Goal: Task Accomplishment & Management: Manage account settings

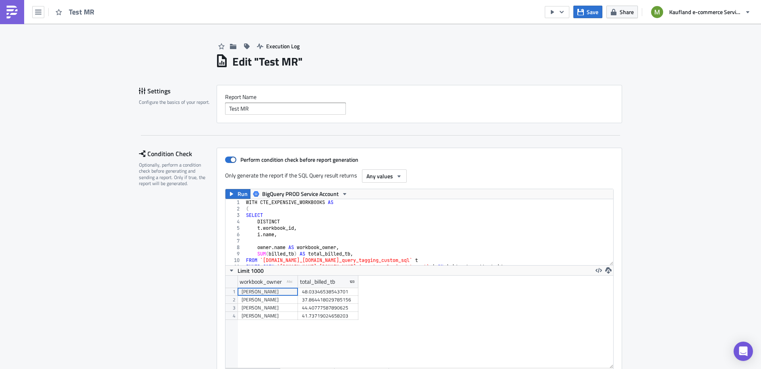
scroll to position [92, 388]
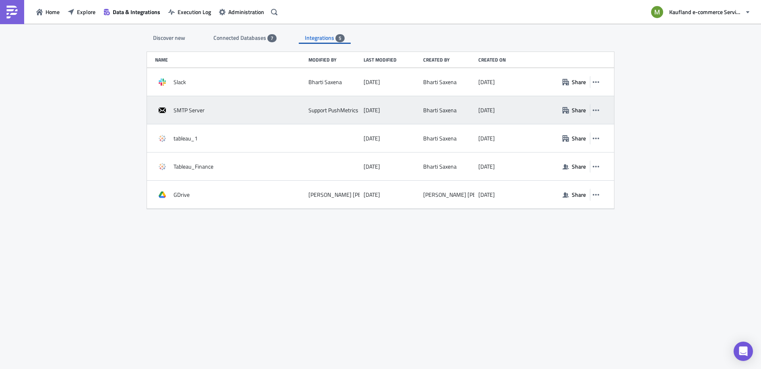
click at [197, 114] on div "SMTP Server" at bounding box center [229, 110] width 149 height 15
click at [599, 109] on icon "button" at bounding box center [596, 110] width 6 height 6
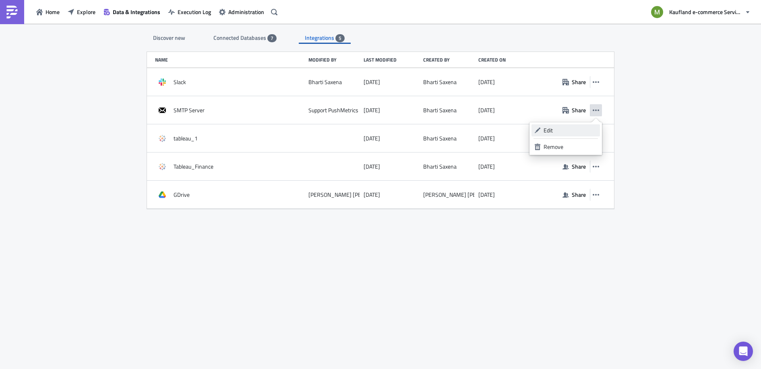
click at [575, 127] on div "Edit" at bounding box center [571, 130] width 54 height 8
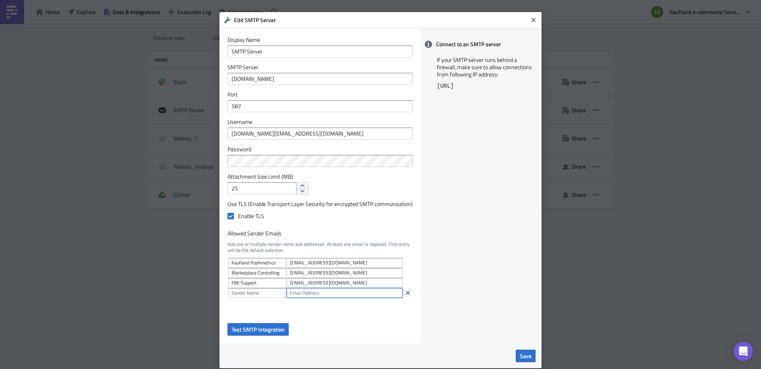
click at [298, 295] on input "text" at bounding box center [345, 293] width 116 height 10
paste input "eFKxELX5V"
type input "eFKxELX5V"
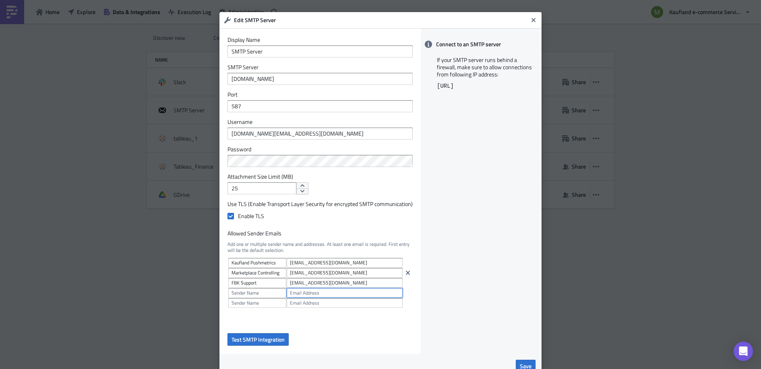
paste input "service-performance@kaufland-marketplace.com"
type input "service-performance@kaufland-marketplace.com"
click at [251, 294] on input "text" at bounding box center [257, 293] width 58 height 10
type input "Service Performance"
drag, startPoint x: 387, startPoint y: 294, endPoint x: 389, endPoint y: 305, distance: 10.9
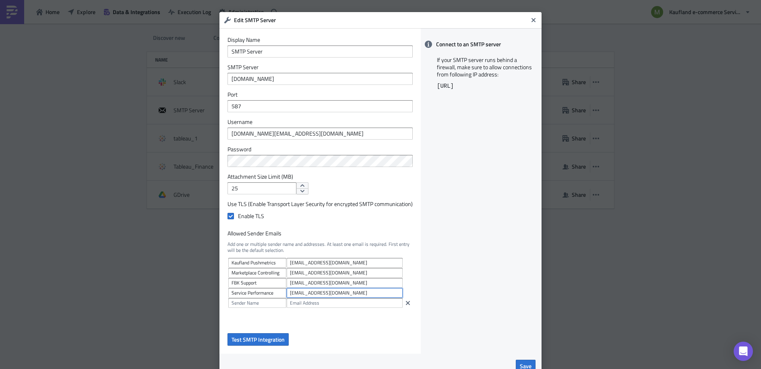
click at [387, 295] on input "service-performance@kaufland-marketplace.com" at bounding box center [345, 293] width 116 height 10
click at [266, 342] on span "Test SMTP Integration" at bounding box center [258, 340] width 53 height 8
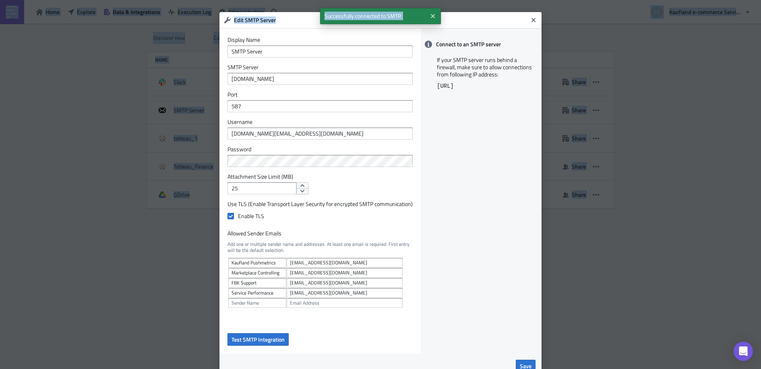
drag, startPoint x: 460, startPoint y: 26, endPoint x: 458, endPoint y: 16, distance: 10.2
click at [452, 0] on html "Home Explore Data & Integrations Execution Log Administration Kaufland e-commer…" at bounding box center [380, 185] width 761 height 371
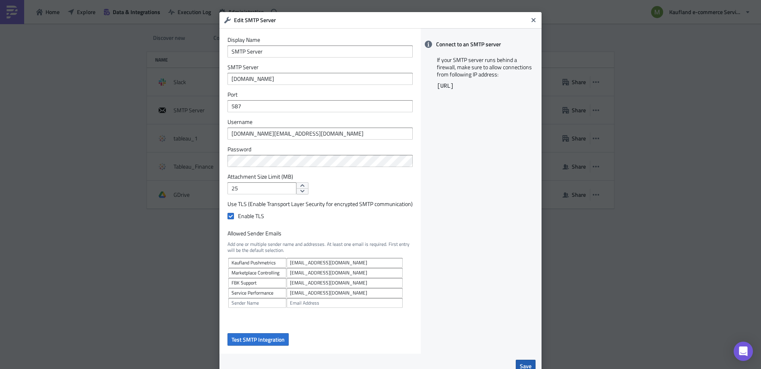
click at [526, 365] on span "Save" at bounding box center [526, 366] width 12 height 8
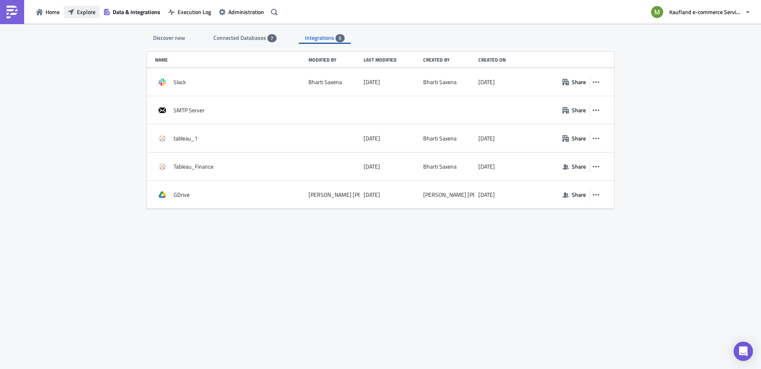
click at [78, 9] on span "Explore" at bounding box center [86, 12] width 19 height 8
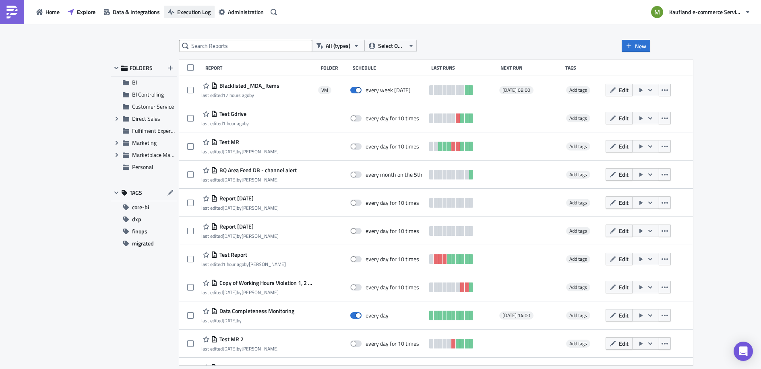
click at [177, 11] on span "Execution Log" at bounding box center [193, 12] width 33 height 8
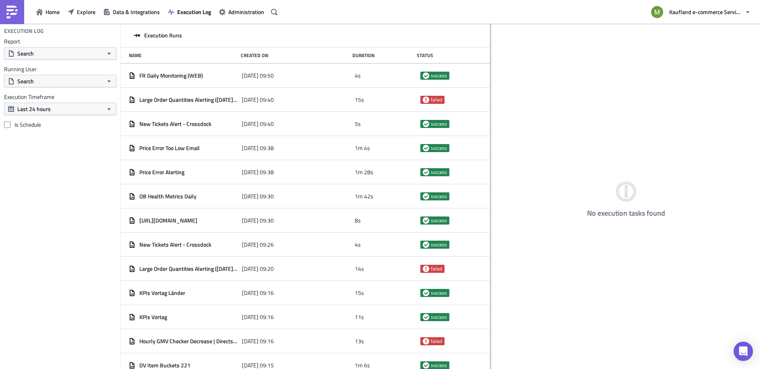
drag, startPoint x: 249, startPoint y: 73, endPoint x: 490, endPoint y: 95, distance: 241.8
click at [490, 95] on div at bounding box center [490, 197] width 1 height 347
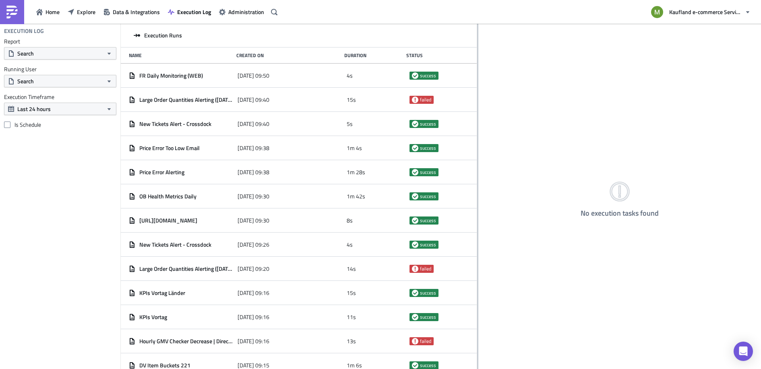
drag, startPoint x: 250, startPoint y: 105, endPoint x: 477, endPoint y: 112, distance: 227.7
click at [477, 112] on div at bounding box center [477, 197] width 1 height 347
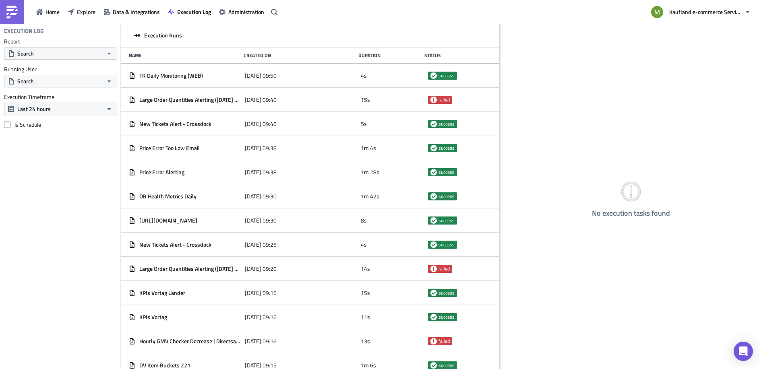
drag, startPoint x: 249, startPoint y: 29, endPoint x: 499, endPoint y: 48, distance: 251.3
click at [499, 48] on div at bounding box center [499, 197] width 1 height 347
click at [46, 12] on span "Home" at bounding box center [53, 12] width 14 height 8
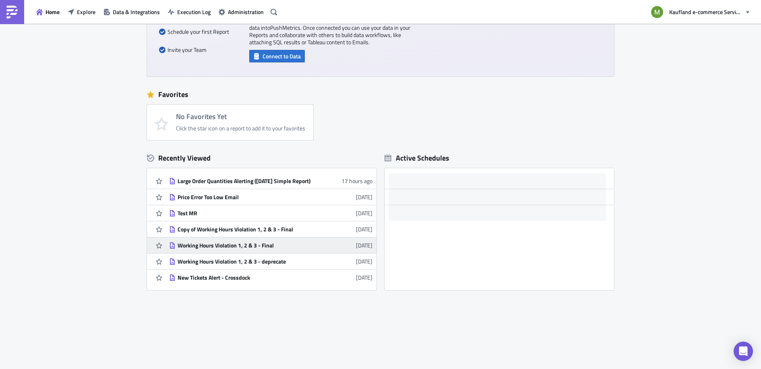
scroll to position [56, 0]
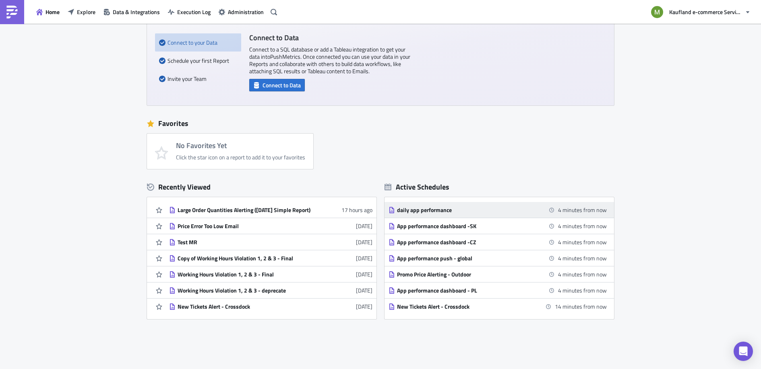
click at [429, 210] on div "daily app performance" at bounding box center [467, 210] width 141 height 7
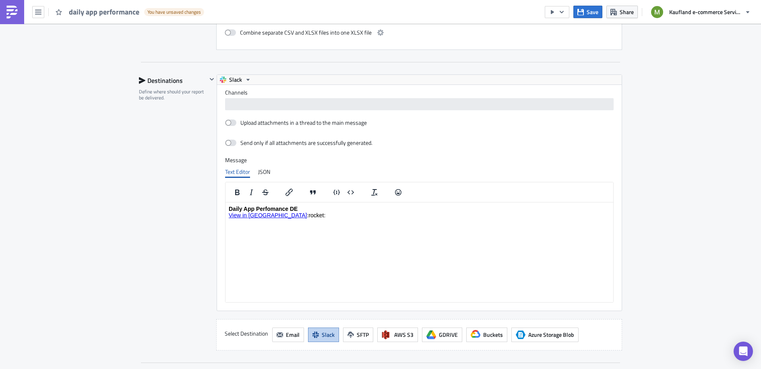
scroll to position [673, 0]
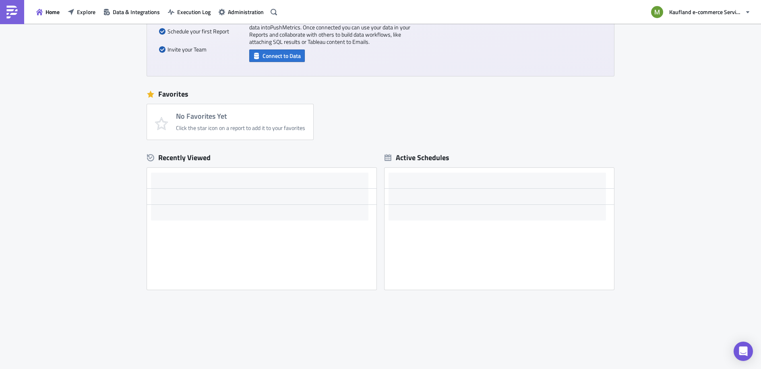
scroll to position [85, 0]
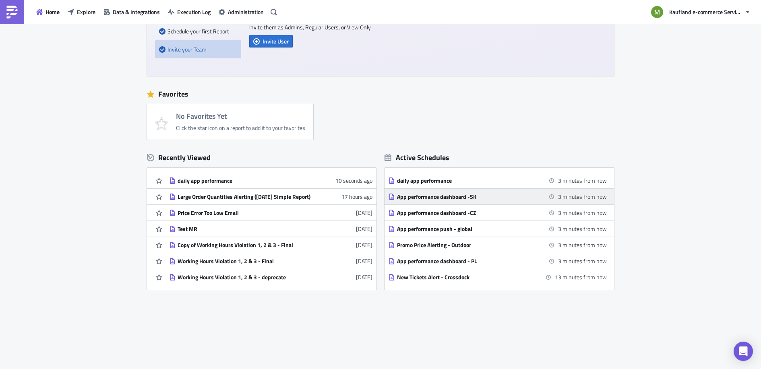
click at [422, 197] on div "App performance dashboard -SK" at bounding box center [467, 196] width 141 height 7
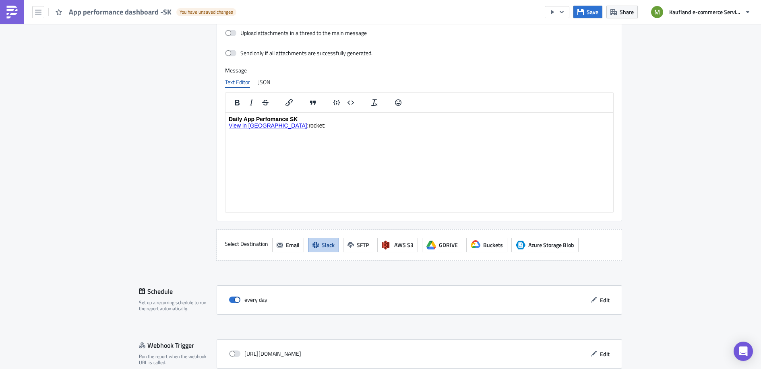
scroll to position [620, 0]
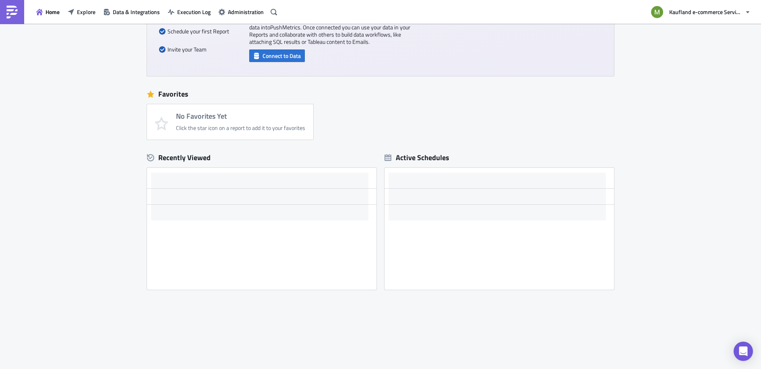
scroll to position [85, 0]
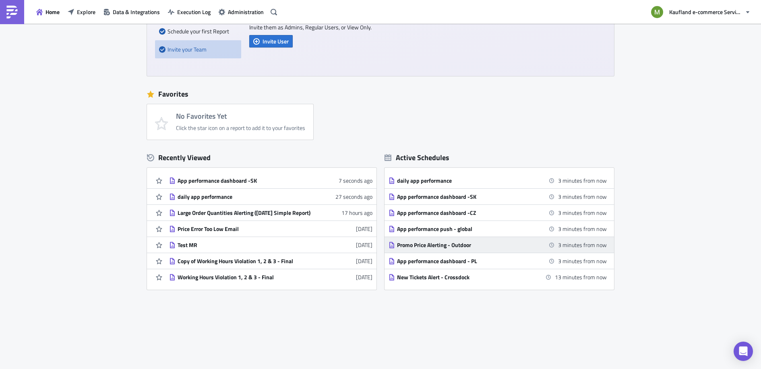
click at [428, 242] on div "Promo Price Alerting - Outdoor" at bounding box center [467, 245] width 141 height 7
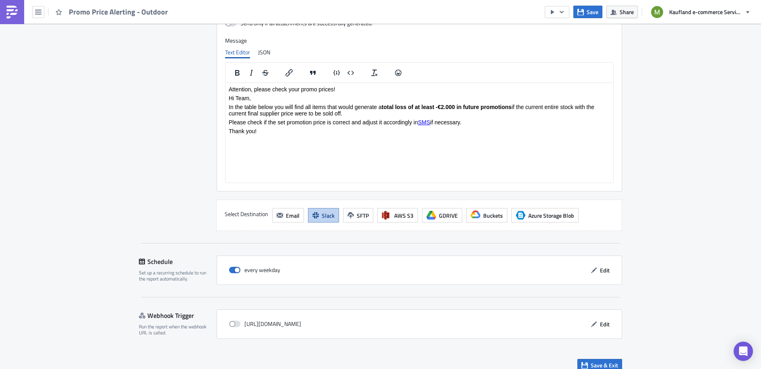
scroll to position [816, 0]
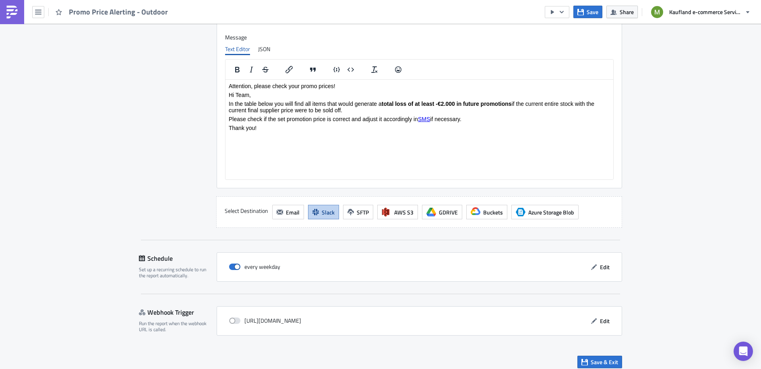
scroll to position [85, 0]
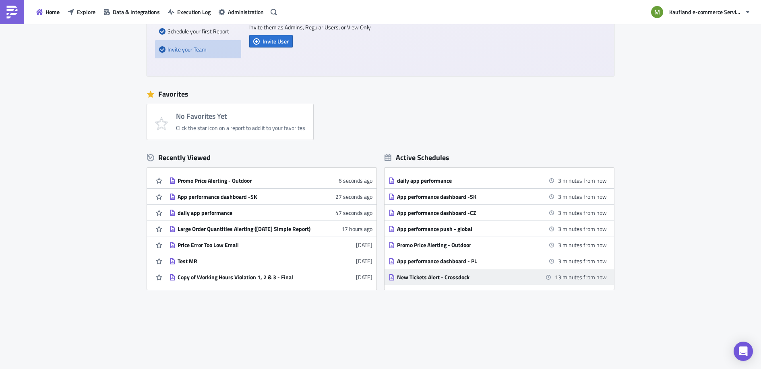
click at [455, 279] on div "New Tickets Alert - Crossdock" at bounding box center [467, 277] width 141 height 7
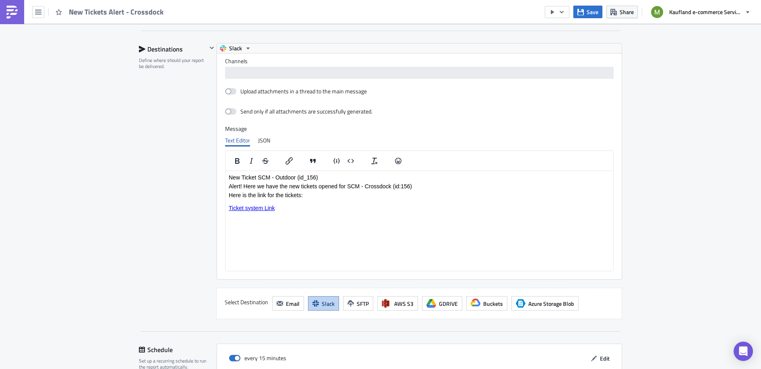
scroll to position [849, 0]
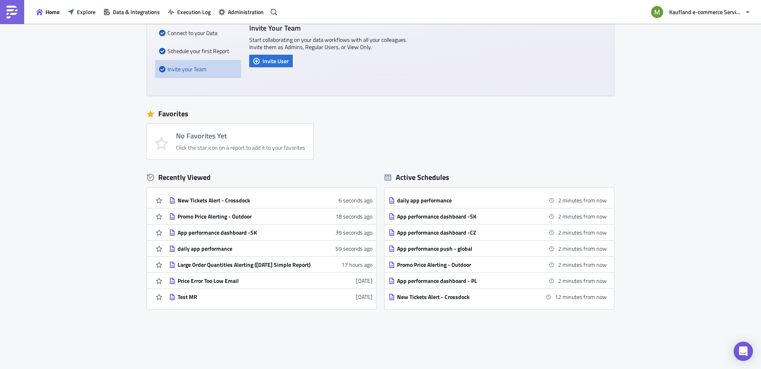
scroll to position [65, 0]
click at [88, 12] on span "Explore" at bounding box center [86, 12] width 19 height 8
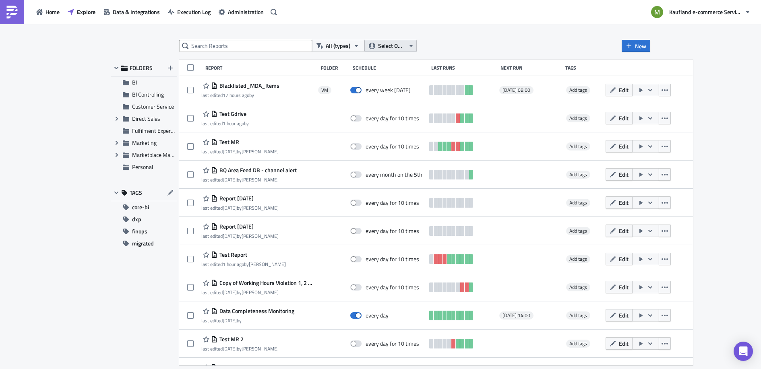
click at [401, 43] on span "Select Owner" at bounding box center [391, 45] width 27 height 9
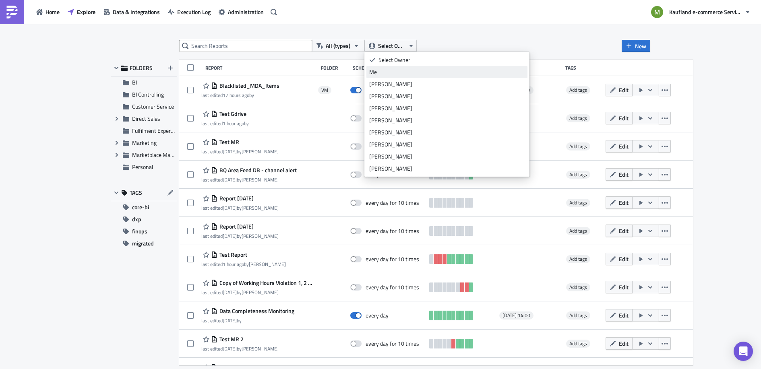
click at [378, 72] on div "Me" at bounding box center [446, 72] width 155 height 8
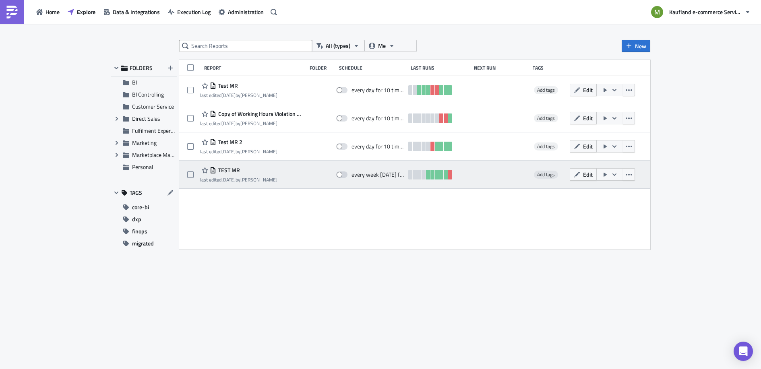
click at [230, 176] on time "[DATE]" at bounding box center [229, 180] width 14 height 8
click at [228, 171] on span "TEST MR" at bounding box center [228, 170] width 24 height 7
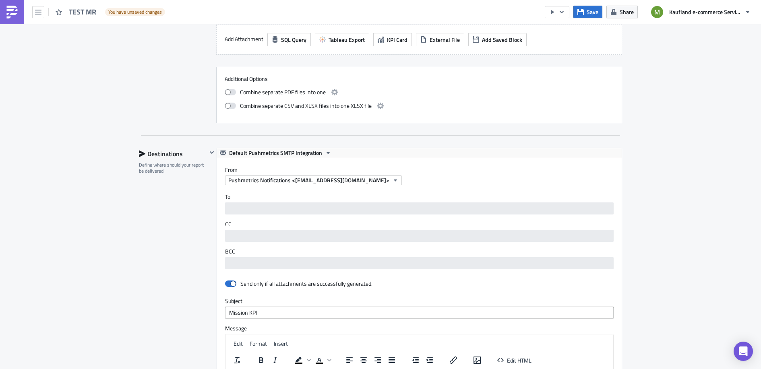
scroll to position [451, 0]
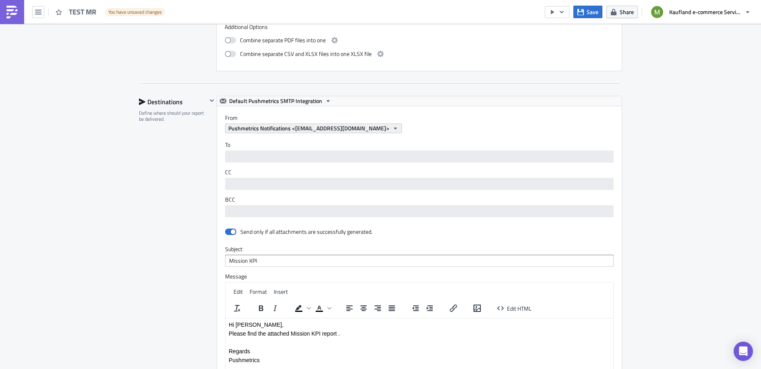
click at [392, 125] on icon "button" at bounding box center [395, 128] width 6 height 6
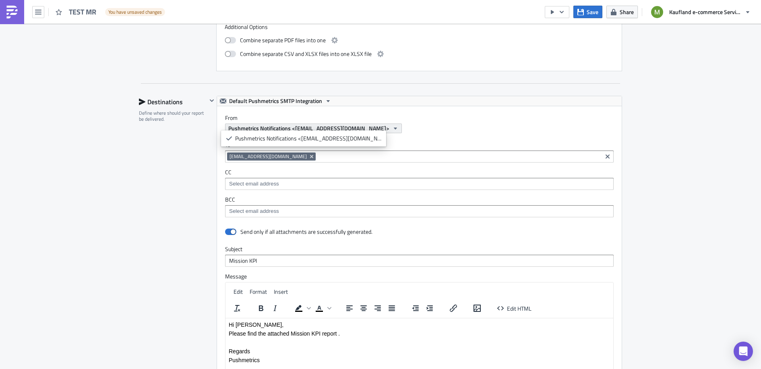
click at [392, 125] on icon "button" at bounding box center [395, 128] width 6 height 6
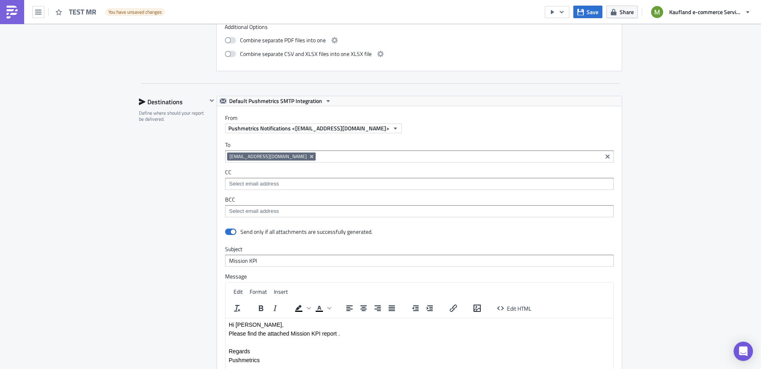
click at [425, 124] on div "Pushmetrics Notifications <do-not-reply@pushmetrics.io>" at bounding box center [423, 129] width 397 height 10
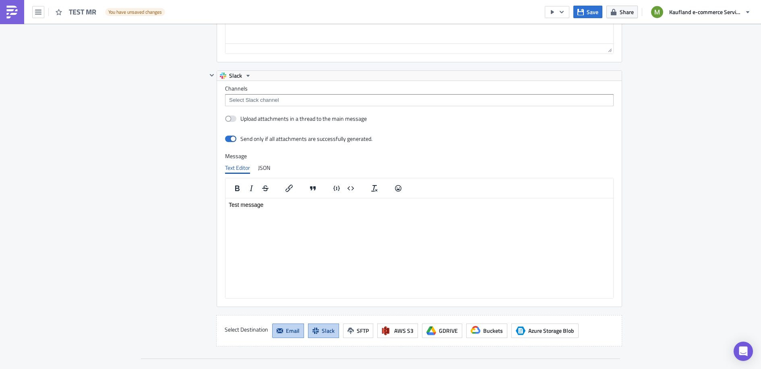
scroll to position [807, 0]
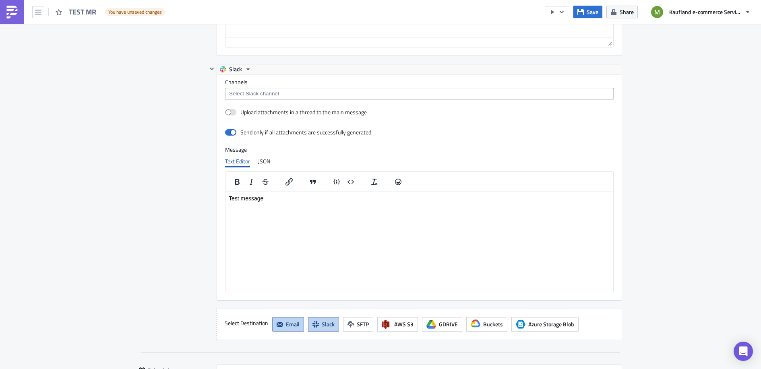
drag, startPoint x: 317, startPoint y: 313, endPoint x: 320, endPoint y: 317, distance: 5.5
click at [317, 313] on div "Select Destination Email Slack SFTP AWS S3 GDRIVE Buckets Azure Storage Blob" at bounding box center [419, 324] width 406 height 31
click at [322, 320] on span "Slack" at bounding box center [328, 324] width 13 height 8
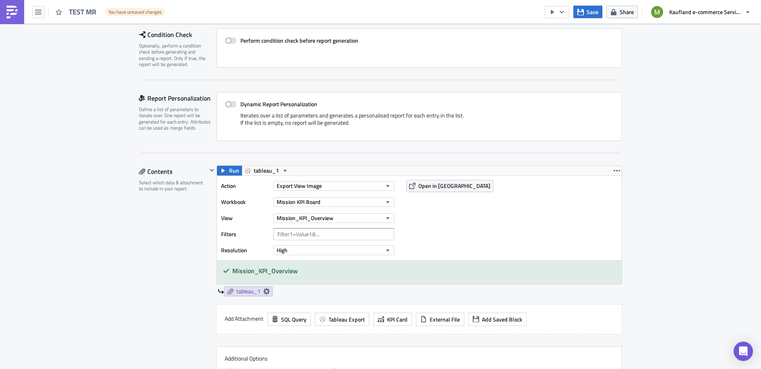
scroll to position [126, 0]
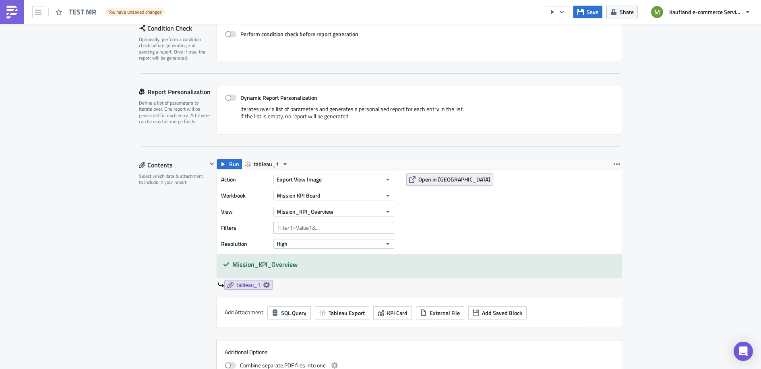
click at [421, 178] on span "Open in [GEOGRAPHIC_DATA]" at bounding box center [455, 179] width 72 height 8
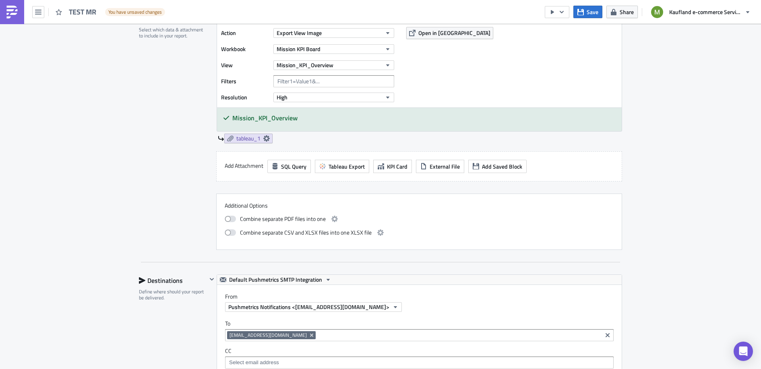
scroll to position [384, 0]
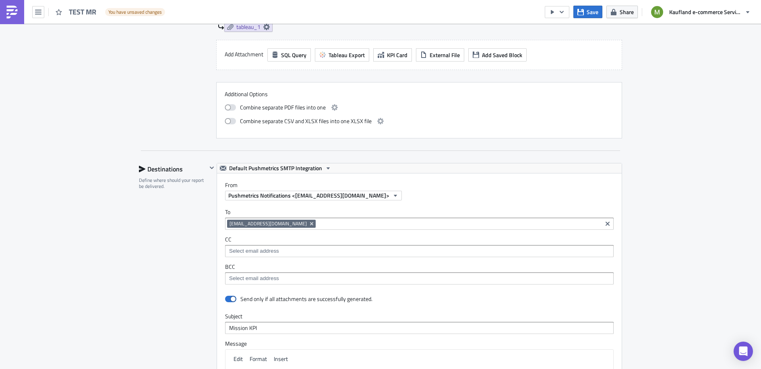
click at [327, 223] on input at bounding box center [459, 224] width 282 height 8
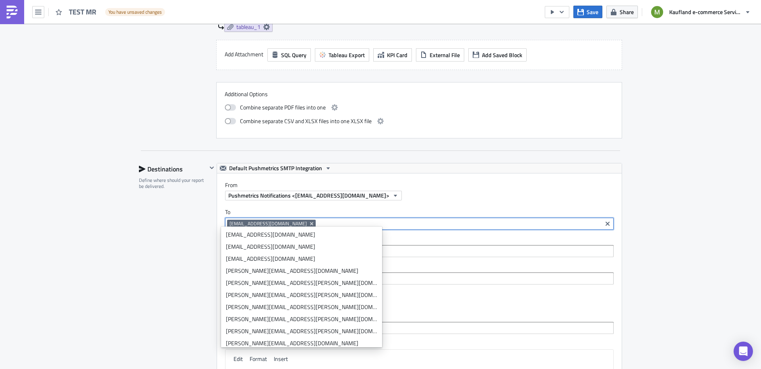
click at [323, 220] on input at bounding box center [459, 224] width 282 height 8
click at [310, 222] on icon "Remove Tag" at bounding box center [311, 223] width 3 height 3
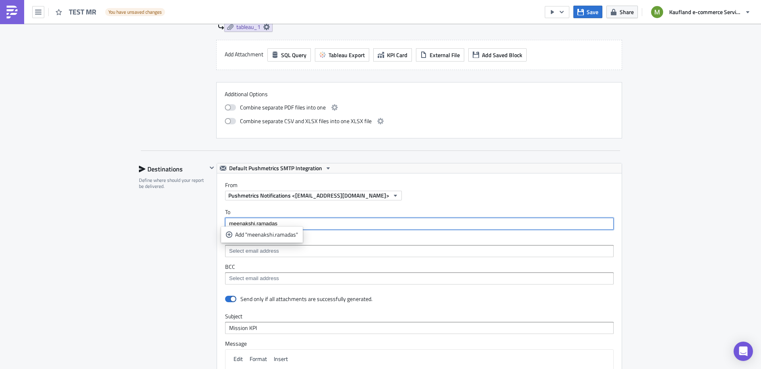
click at [285, 220] on input "meenakshi.ramadas" at bounding box center [419, 224] width 384 height 8
type input "meenakshi.ramadas@kaufland-ecommerce.com"
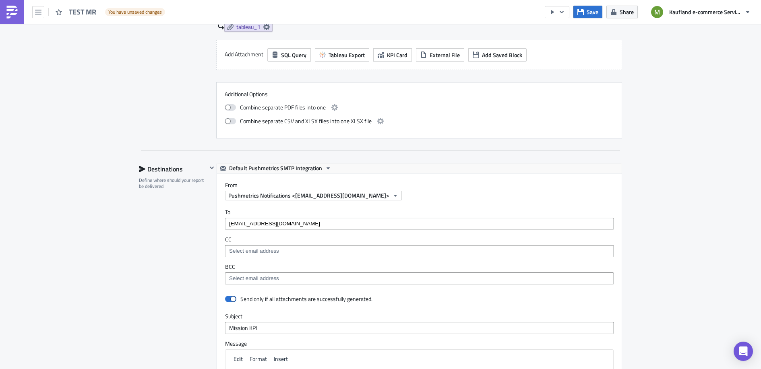
click at [294, 209] on label "To" at bounding box center [419, 212] width 389 height 7
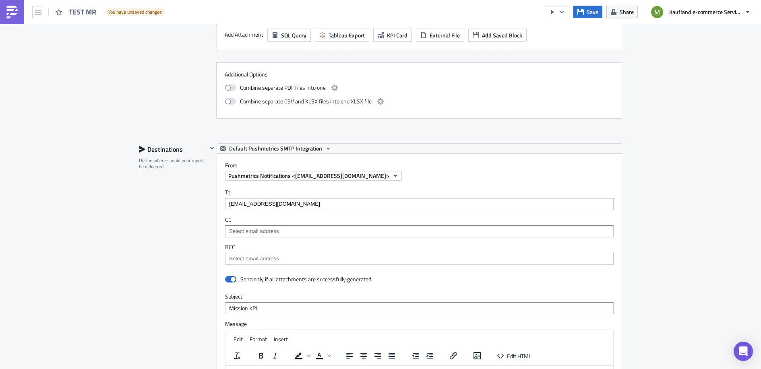
scroll to position [417, 0]
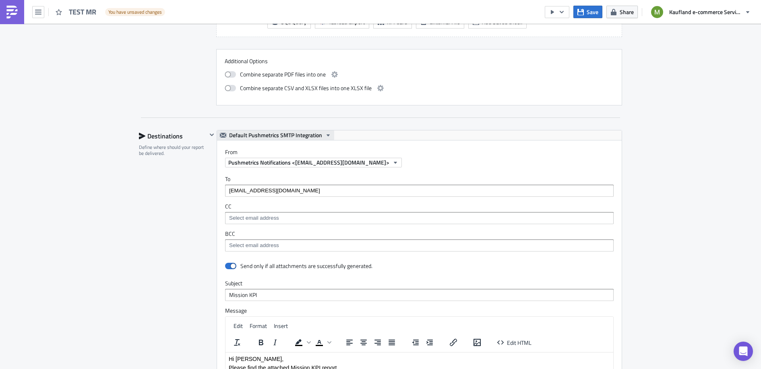
click at [319, 131] on button "Default Pushmetrics SMTP Integration" at bounding box center [275, 136] width 117 height 10
click at [264, 159] on div "SMTP Server" at bounding box center [272, 157] width 91 height 8
click at [390, 161] on icon "button" at bounding box center [387, 163] width 6 height 6
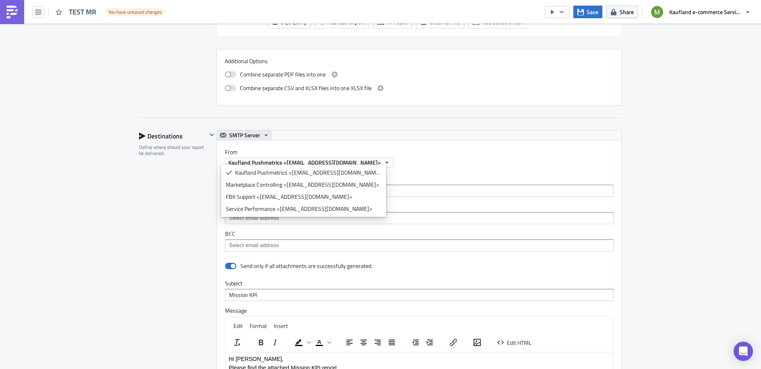
click at [238, 133] on span "SMTP Server" at bounding box center [244, 136] width 31 height 10
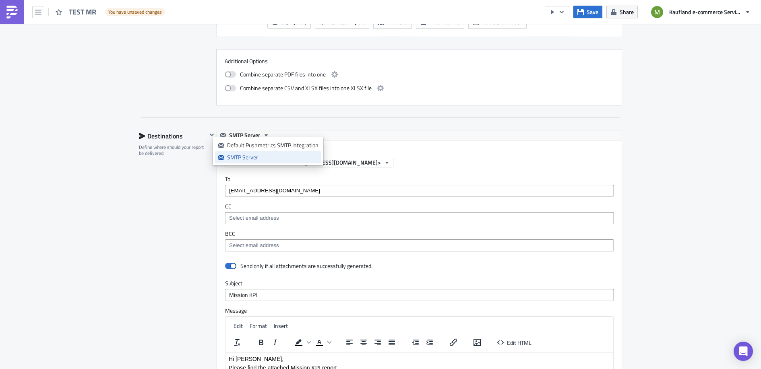
click at [245, 158] on div "SMTP Server" at bounding box center [272, 157] width 91 height 8
click at [270, 162] on span "Kaufland Pushmetrics <[EMAIL_ADDRESS][DOMAIN_NAME]>" at bounding box center [304, 162] width 153 height 8
click at [495, 132] on div "SMTP Server" at bounding box center [419, 136] width 405 height 10
click at [35, 15] on button "button" at bounding box center [38, 12] width 12 height 12
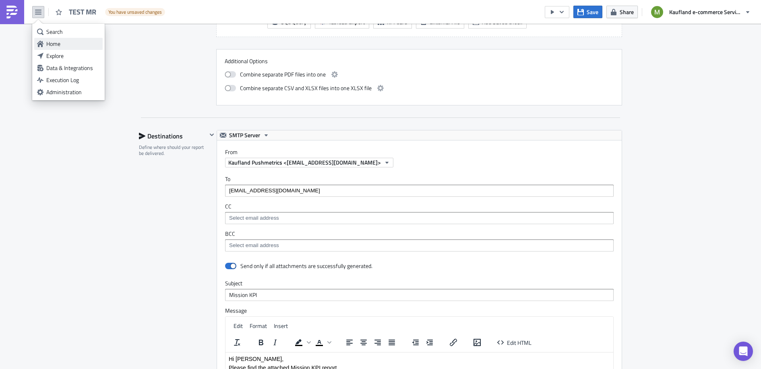
click at [61, 39] on link "Home" at bounding box center [68, 44] width 68 height 12
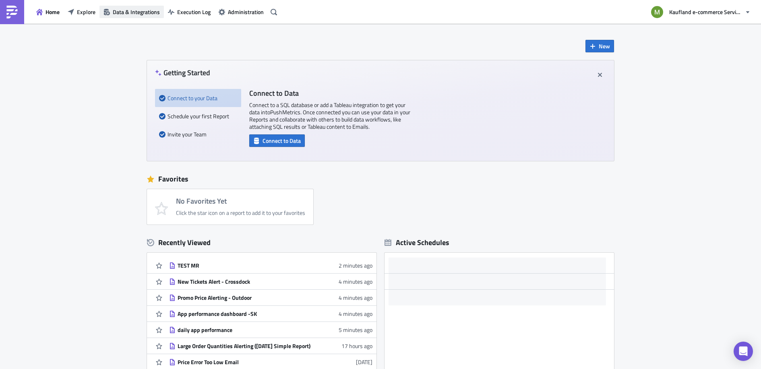
click at [124, 17] on button "Data & Integrations" at bounding box center [131, 12] width 64 height 12
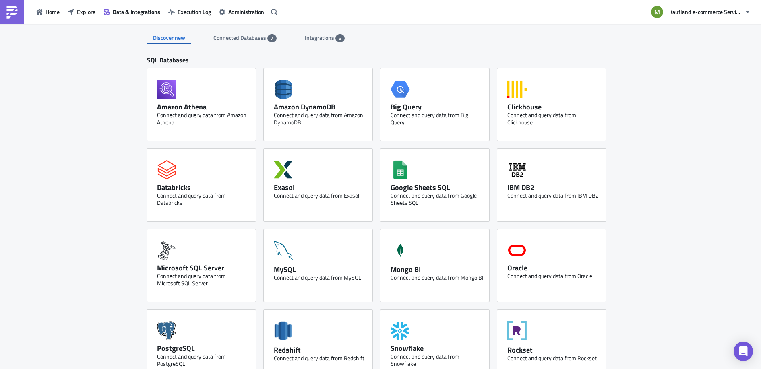
click at [233, 37] on span "Connected Databases" at bounding box center [240, 37] width 54 height 8
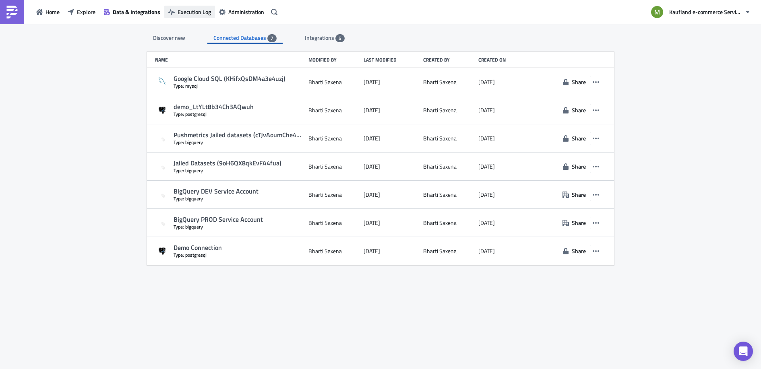
click at [186, 11] on span "Execution Log" at bounding box center [194, 12] width 33 height 8
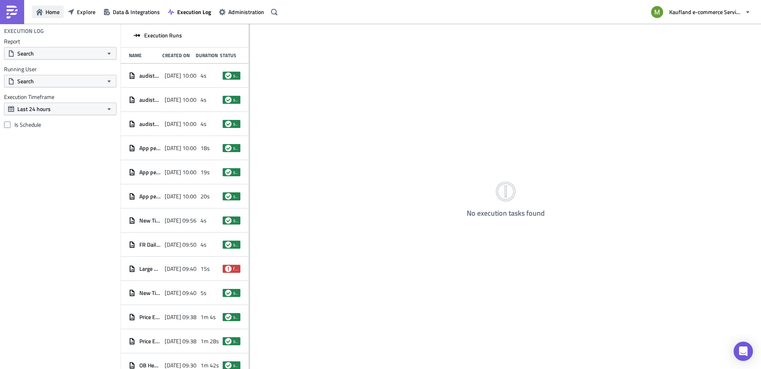
click at [41, 17] on button "Home" at bounding box center [47, 12] width 31 height 12
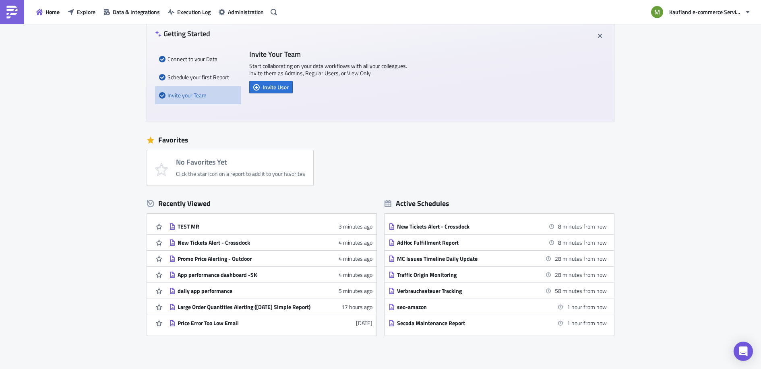
scroll to position [39, 0]
click at [406, 307] on div "seo-amazon" at bounding box center [467, 306] width 141 height 7
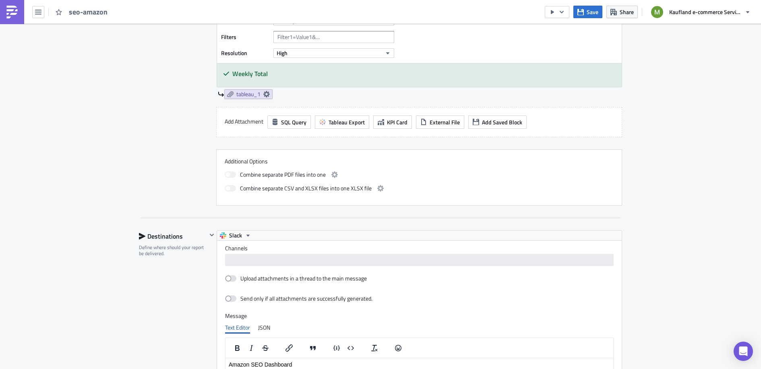
scroll to position [508, 0]
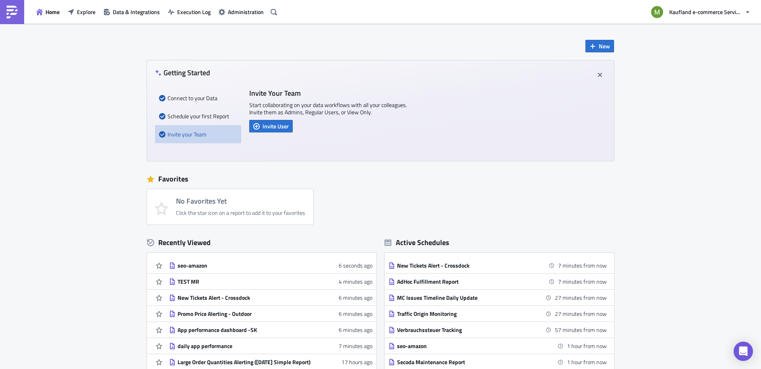
scroll to position [12, 0]
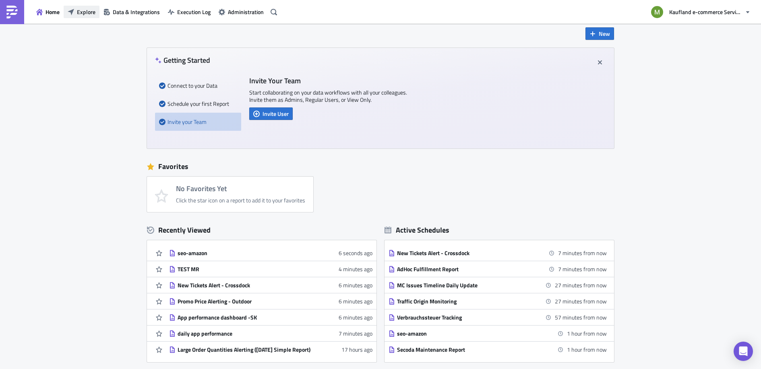
click at [87, 15] on span "Explore" at bounding box center [86, 12] width 19 height 8
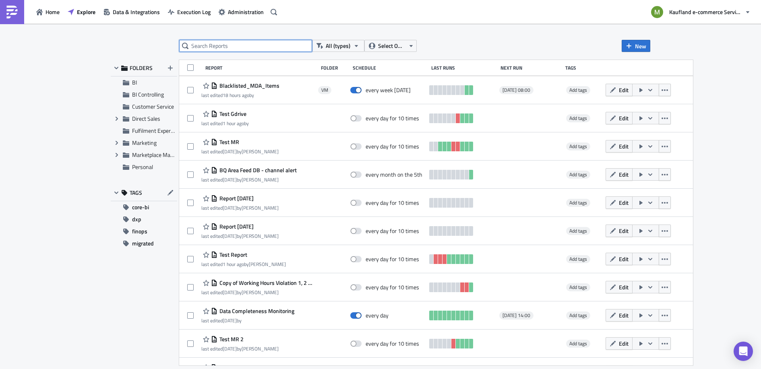
drag, startPoint x: 239, startPoint y: 39, endPoint x: 241, endPoint y: 43, distance: 4.1
click at [239, 41] on input "text" at bounding box center [245, 46] width 133 height 12
paste input "Verbrauchssteuer Tracking"
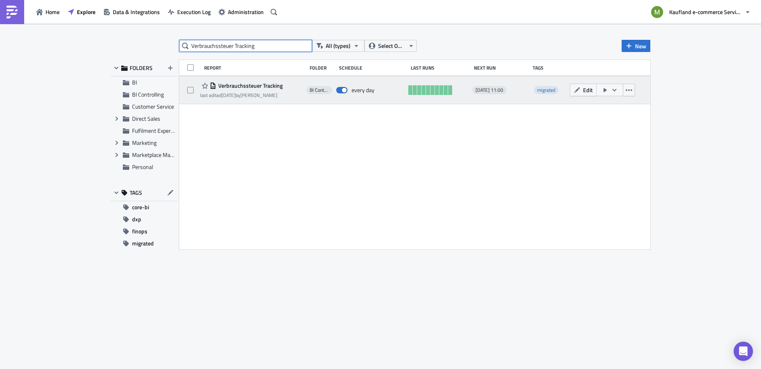
type input "Verbrauchssteuer Tracking"
click at [253, 85] on span "Verbrauchssteuer Tracking" at bounding box center [249, 85] width 66 height 7
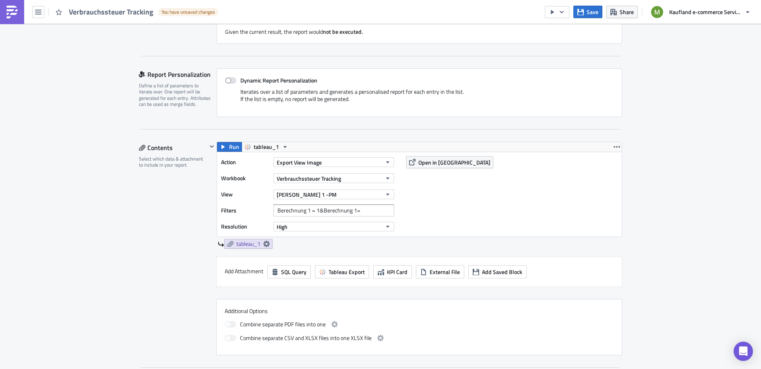
scroll to position [357, 0]
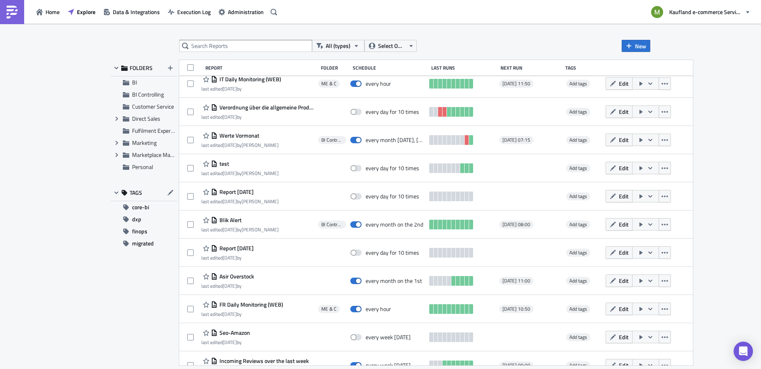
scroll to position [294, 0]
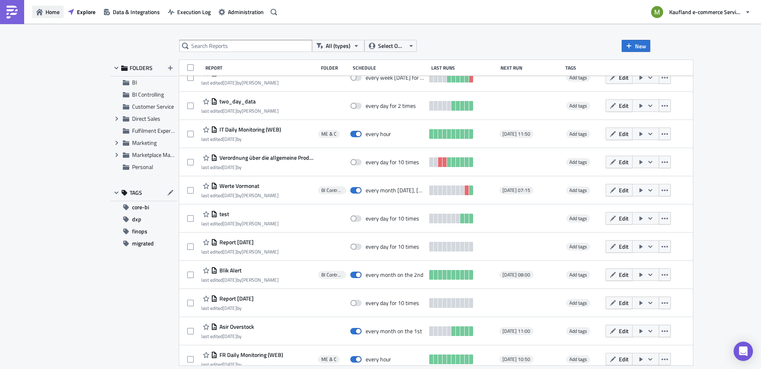
click at [59, 14] on span "Home" at bounding box center [53, 12] width 14 height 8
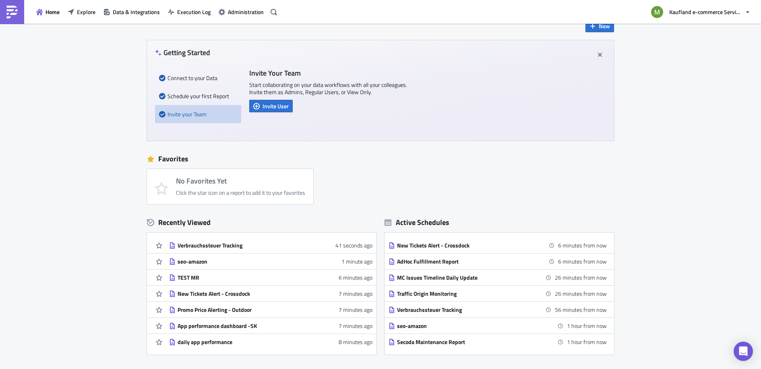
scroll to position [33, 0]
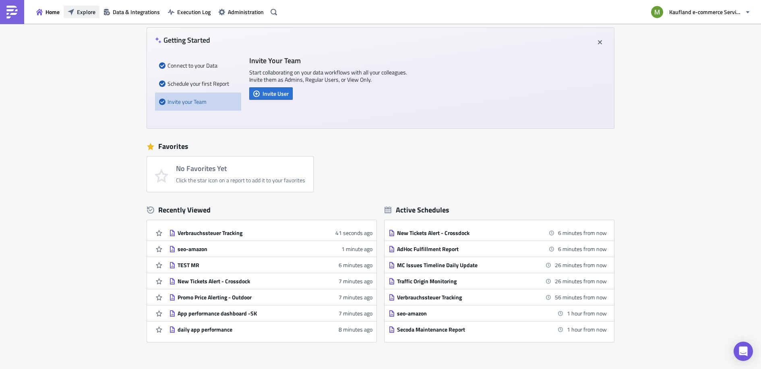
click at [91, 10] on span "Explore" at bounding box center [86, 12] width 19 height 8
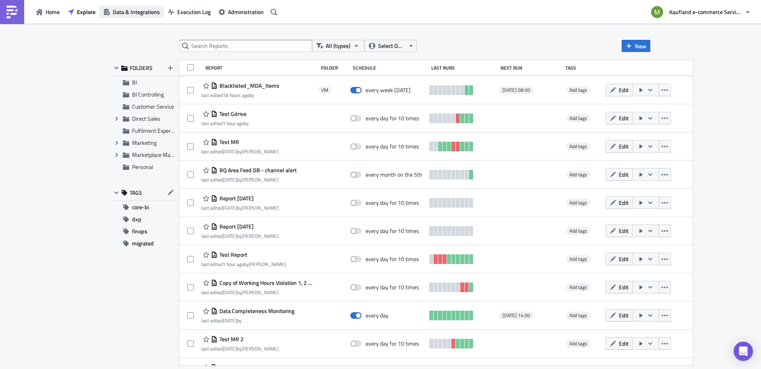
click at [116, 15] on span "Data & Integrations" at bounding box center [136, 12] width 47 height 8
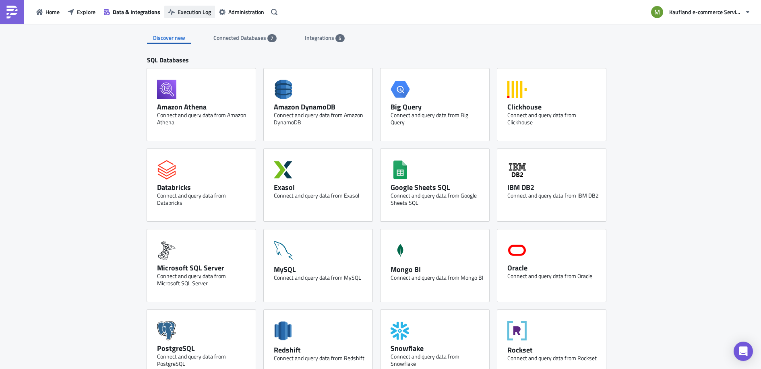
click at [182, 9] on span "Execution Log" at bounding box center [194, 12] width 33 height 8
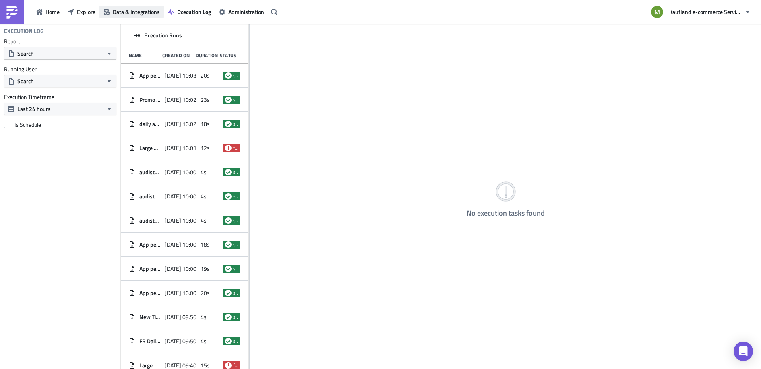
click at [131, 12] on span "Data & Integrations" at bounding box center [136, 12] width 47 height 8
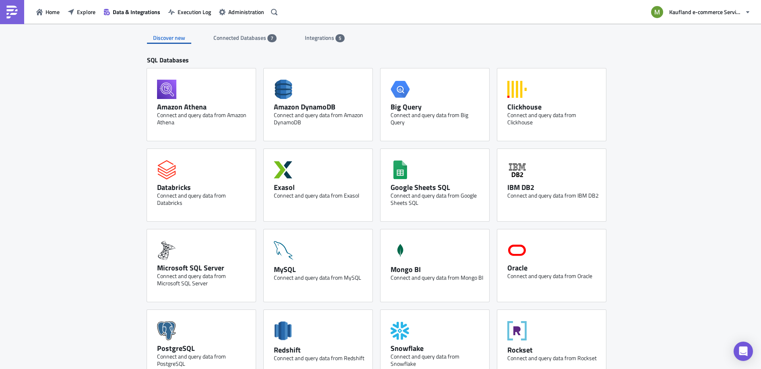
click at [220, 38] on span "Connected Databases" at bounding box center [240, 37] width 54 height 8
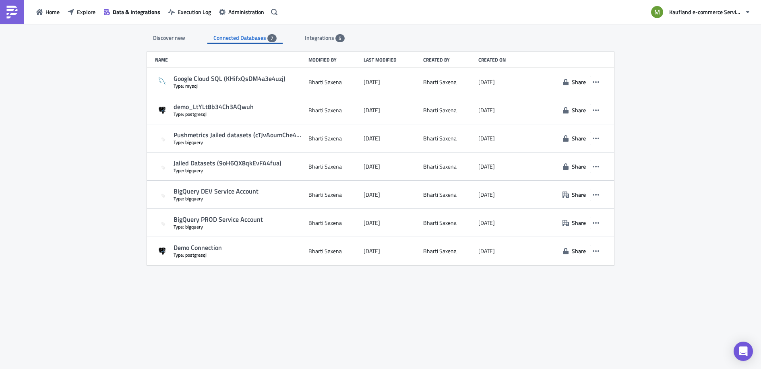
click at [308, 37] on span "Integrations" at bounding box center [320, 37] width 31 height 8
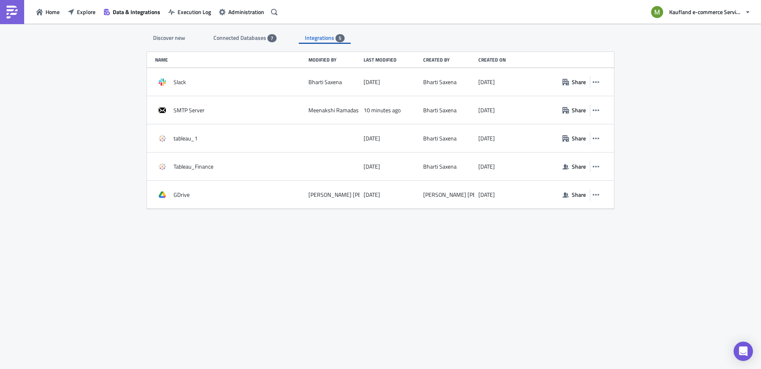
click at [254, 37] on span "Connected Databases" at bounding box center [240, 37] width 54 height 8
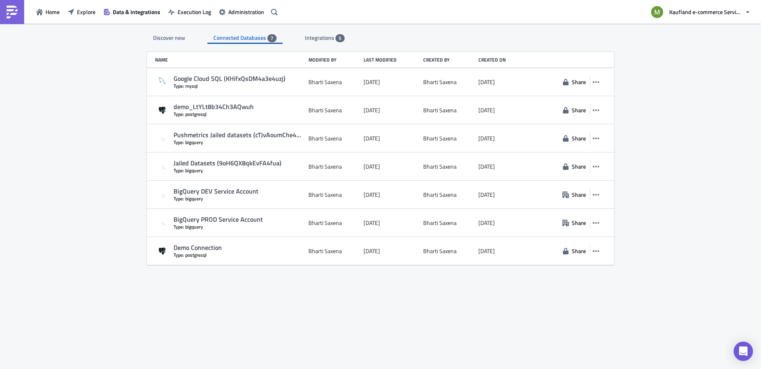
click at [168, 39] on div "Discover new" at bounding box center [169, 38] width 44 height 12
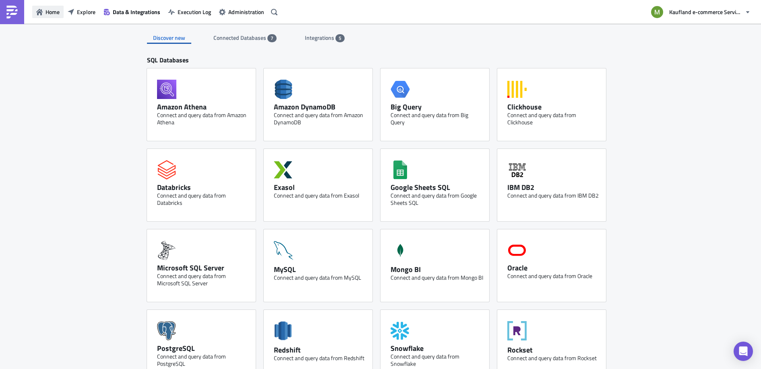
click at [51, 14] on span "Home" at bounding box center [53, 12] width 14 height 8
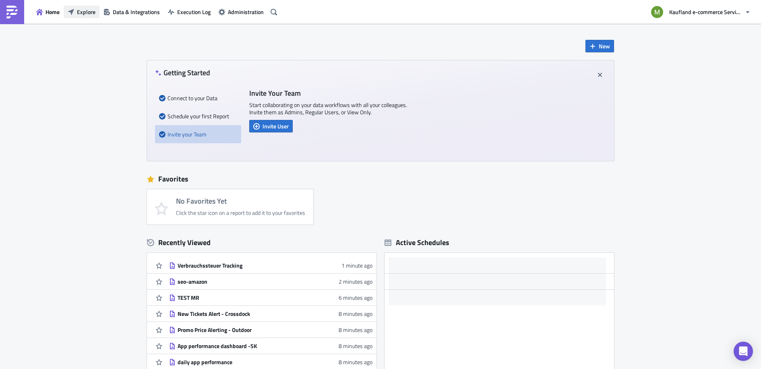
click at [79, 9] on span "Explore" at bounding box center [86, 12] width 19 height 8
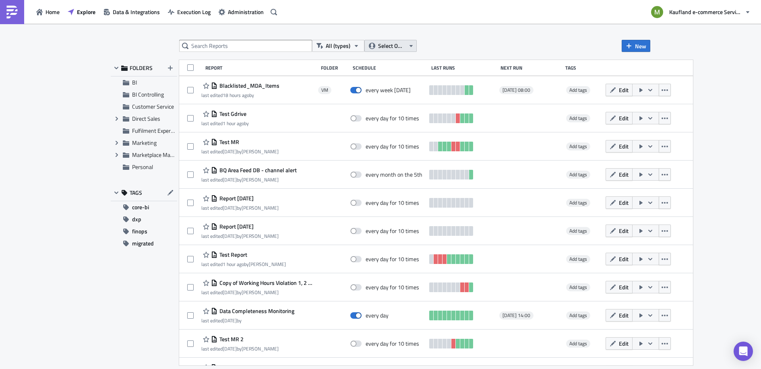
click at [394, 45] on span "Select Owner" at bounding box center [391, 45] width 27 height 9
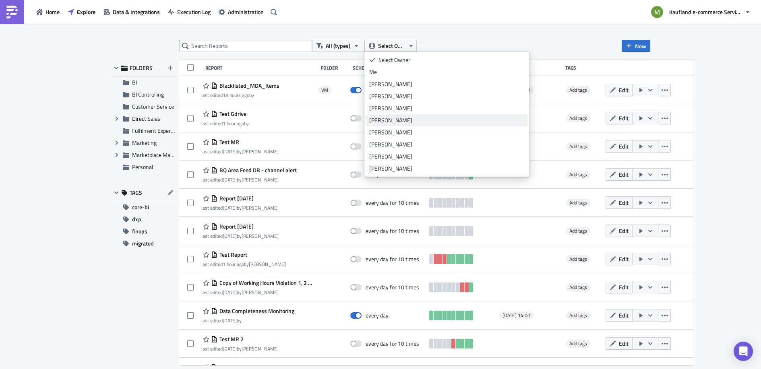
click at [386, 122] on div "[PERSON_NAME]" at bounding box center [446, 120] width 155 height 8
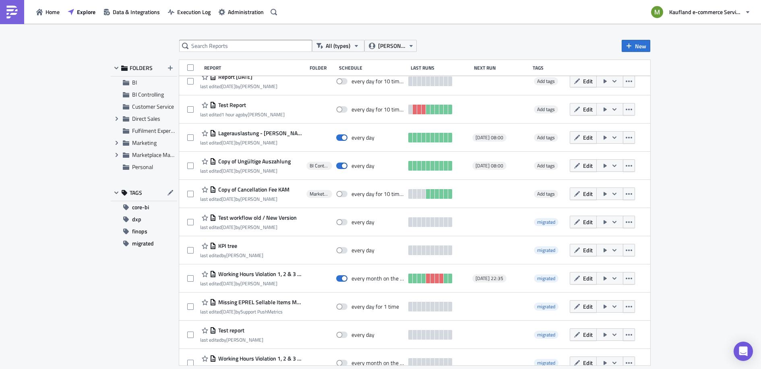
scroll to position [53, 0]
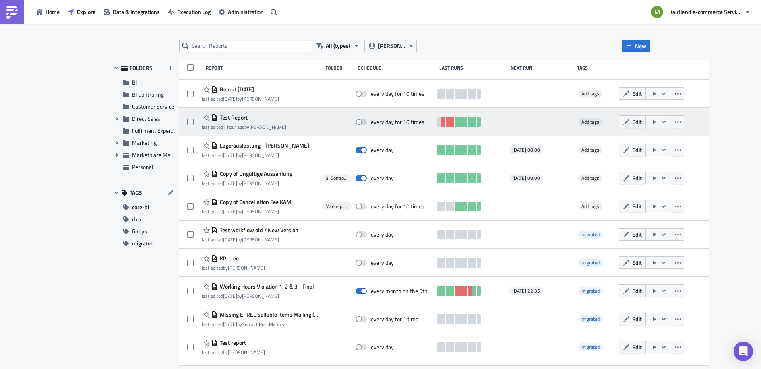
click at [240, 128] on time "1 hour ago" at bounding box center [233, 127] width 21 height 8
click at [230, 117] on span "Test Report" at bounding box center [233, 117] width 30 height 7
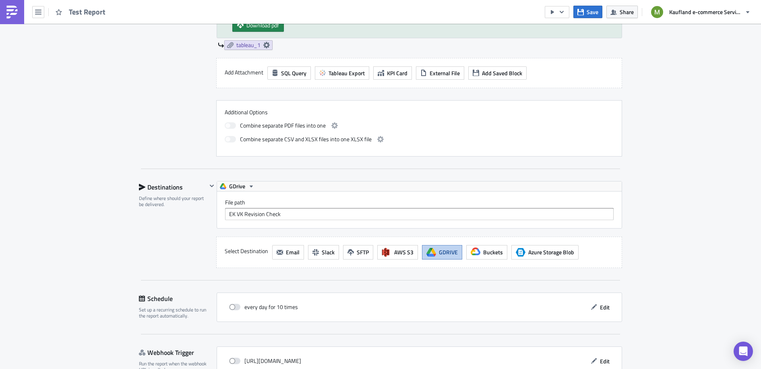
scroll to position [383, 0]
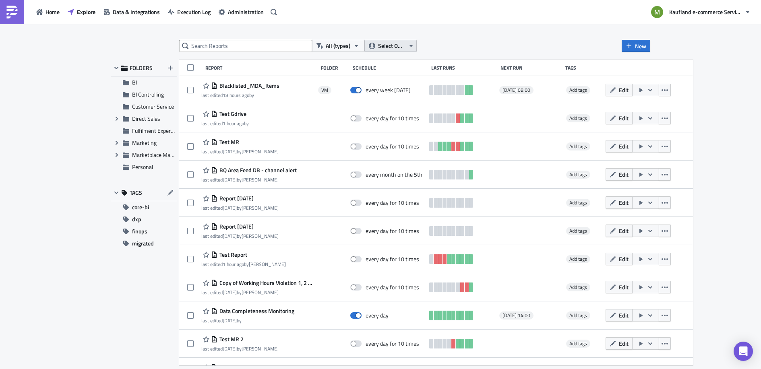
click at [386, 48] on span "Select Owner" at bounding box center [391, 45] width 27 height 9
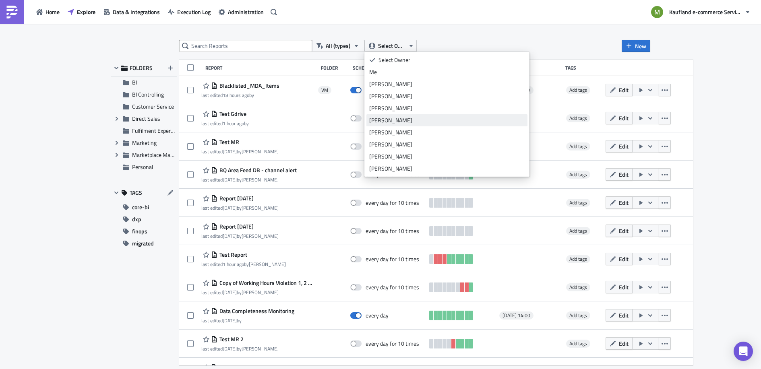
click at [388, 119] on div "[PERSON_NAME]" at bounding box center [446, 120] width 155 height 8
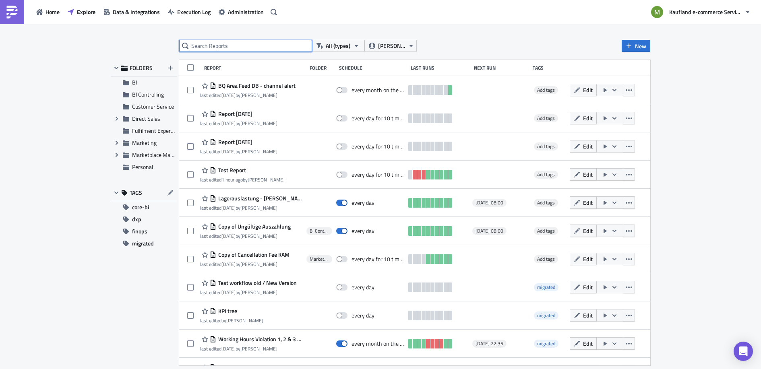
click at [221, 43] on input "text" at bounding box center [245, 46] width 133 height 12
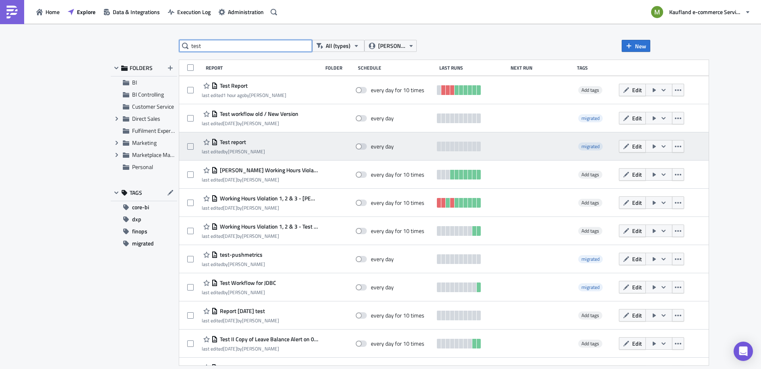
type input "test"
click at [241, 141] on span "Test report" at bounding box center [232, 142] width 28 height 7
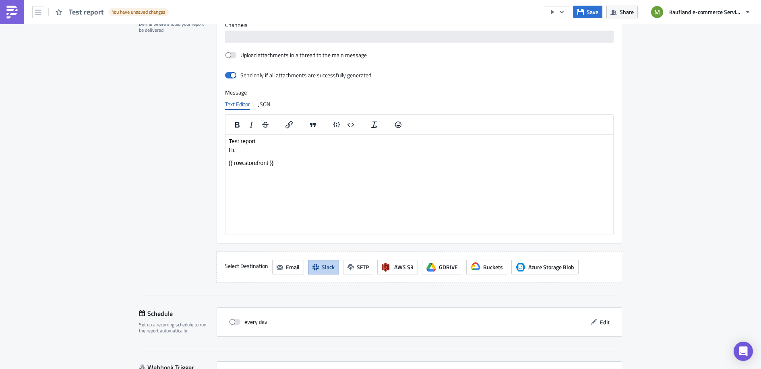
scroll to position [722, 0]
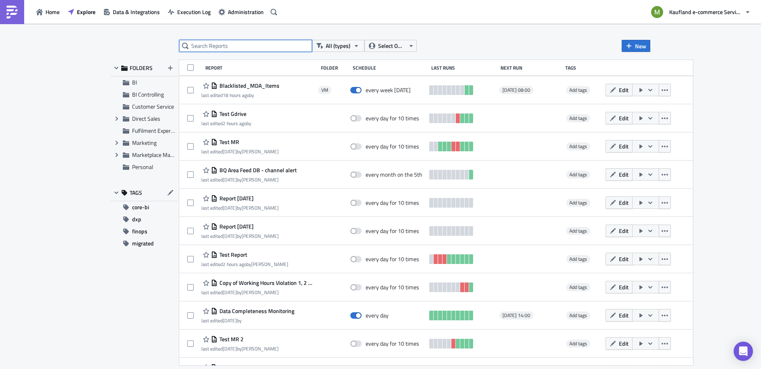
click at [241, 49] on input "text" at bounding box center [245, 46] width 133 height 12
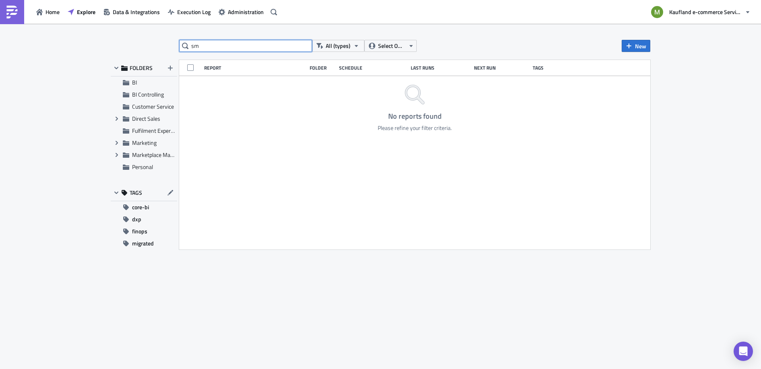
type input "s"
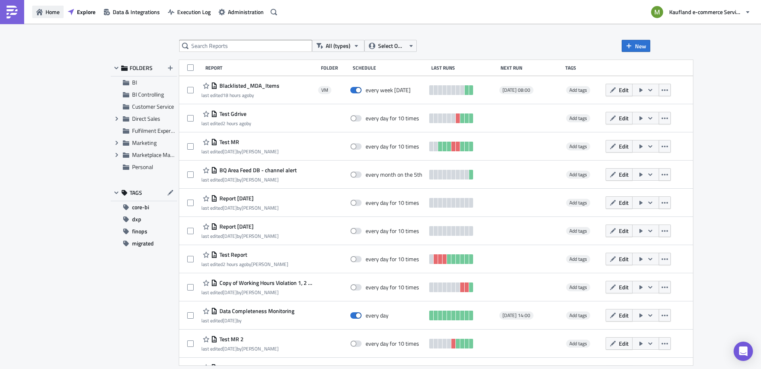
click at [52, 15] on span "Home" at bounding box center [53, 12] width 14 height 8
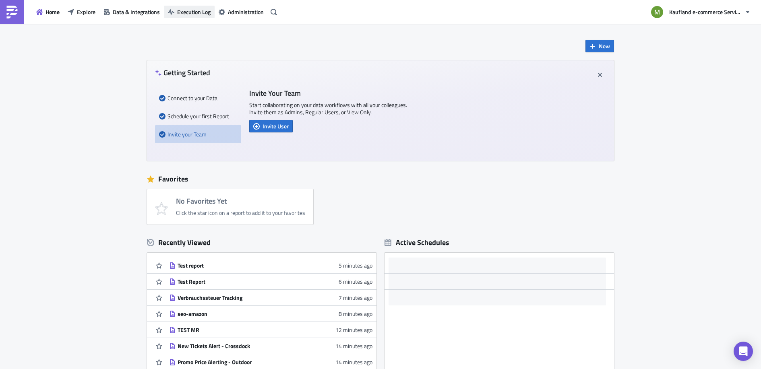
click at [184, 12] on span "Execution Log" at bounding box center [193, 12] width 33 height 8
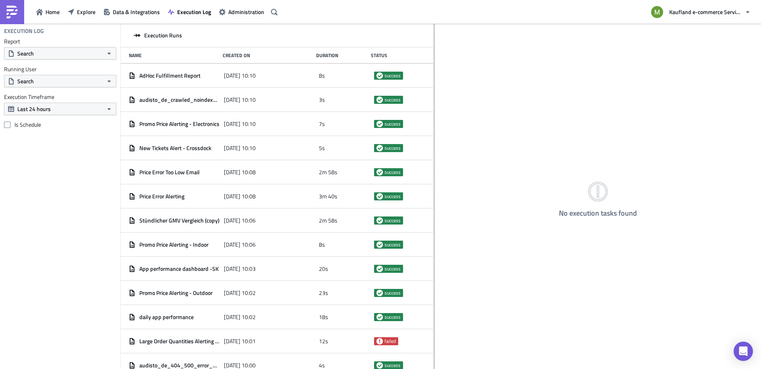
drag, startPoint x: 249, startPoint y: 167, endPoint x: 434, endPoint y: 177, distance: 185.1
click at [434, 177] on div at bounding box center [434, 197] width 1 height 347
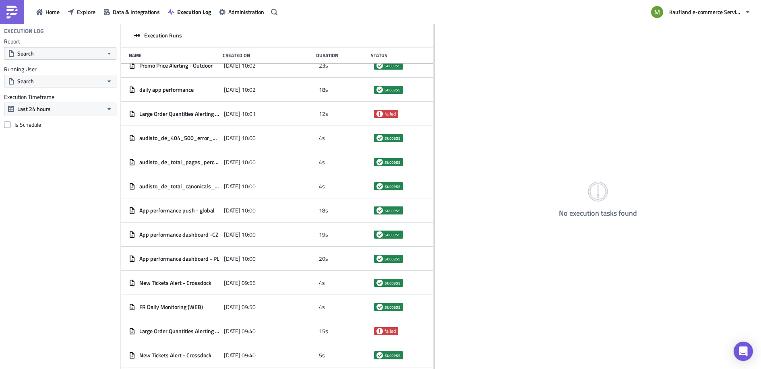
scroll to position [221, 0]
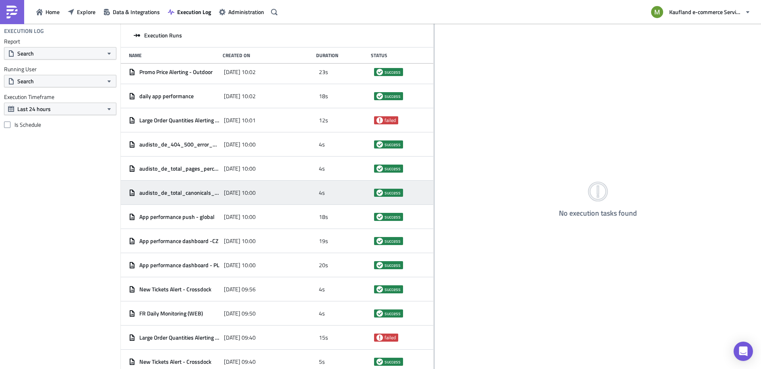
click at [170, 194] on span "audisto_de_total_canonicals_pointing_to_other_url" at bounding box center [179, 192] width 81 height 7
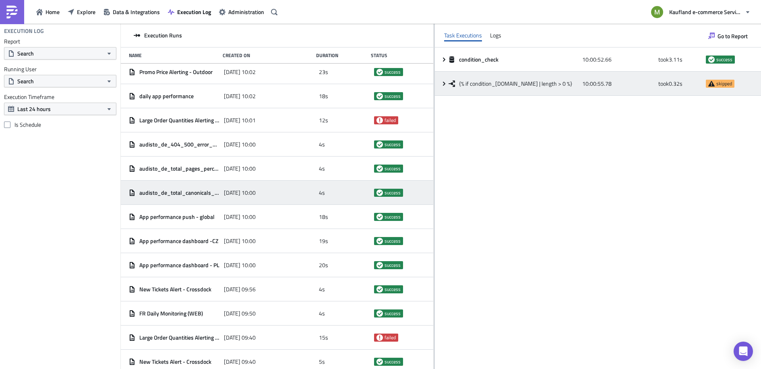
click at [441, 85] on div "{% if condition_[DOMAIN_NAME] | length > 0 %} 10:00:55.78 took 0.32 s skipped" at bounding box center [598, 84] width 326 height 24
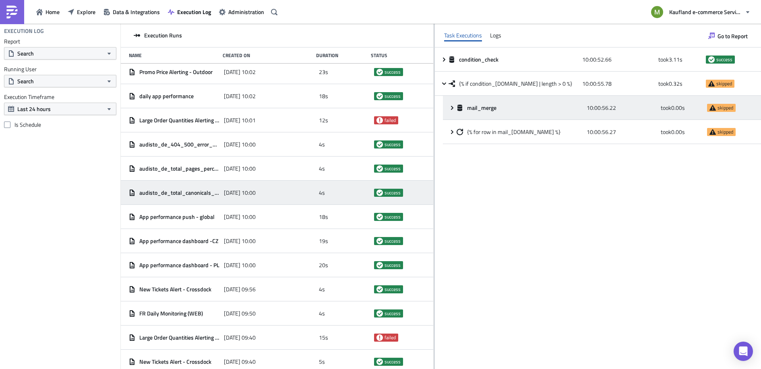
click at [448, 108] on div "mail_merge 10:00:56.22 took 0.00 s skipped" at bounding box center [602, 108] width 318 height 24
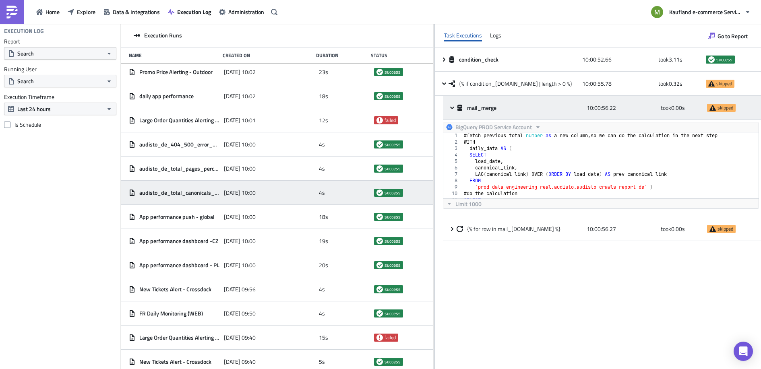
click at [448, 108] on div "mail_merge 10:00:56.22 took 0.00 s skipped" at bounding box center [602, 108] width 318 height 24
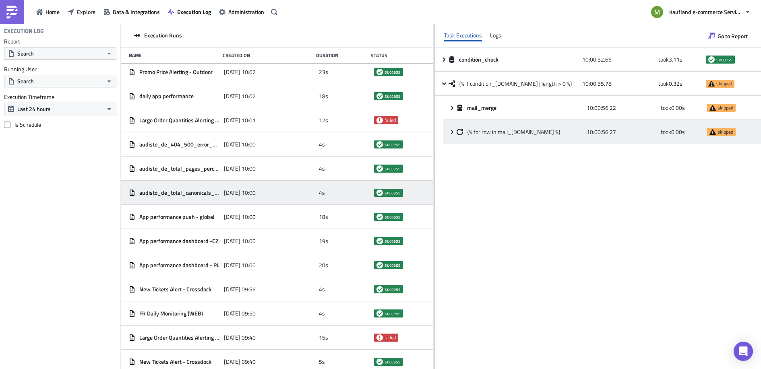
click at [451, 132] on icon at bounding box center [452, 132] width 6 height 6
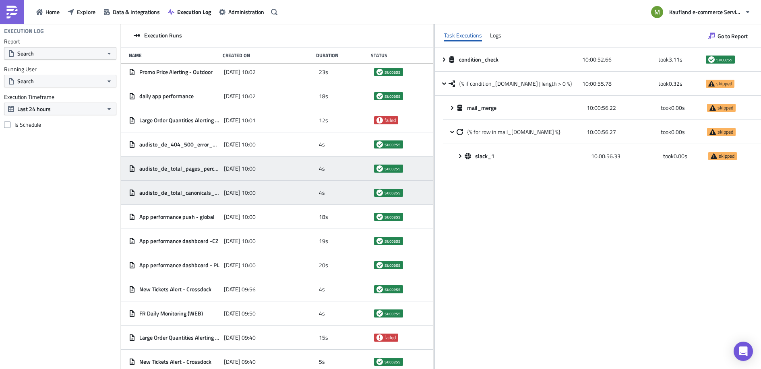
click at [189, 172] on span "audisto_de_total_pages_perc_change" at bounding box center [179, 168] width 81 height 7
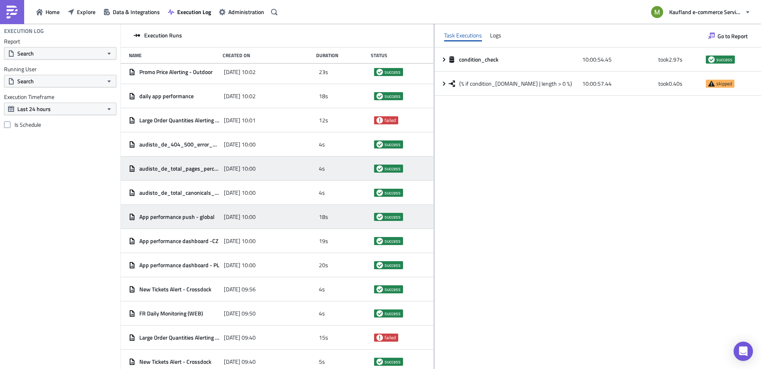
click at [183, 220] on span "App performance push - global" at bounding box center [176, 216] width 75 height 7
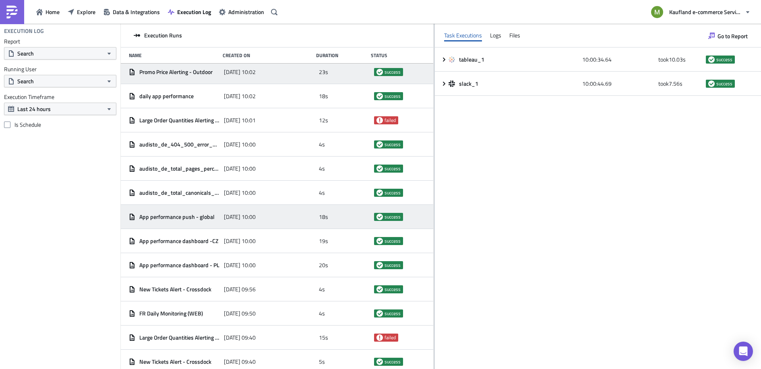
click at [179, 71] on span "Promo Price Alerting - Outdoor" at bounding box center [175, 71] width 73 height 7
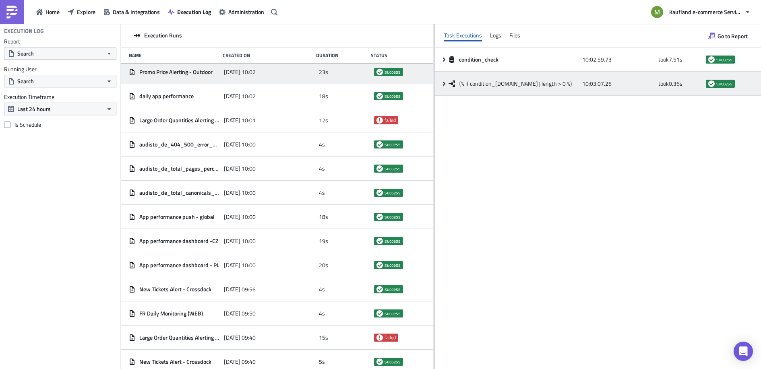
click at [440, 86] on div "{% if condition_[DOMAIN_NAME] | length > 0 %} 10:03:07.26 took 0.36 s success" at bounding box center [598, 84] width 326 height 24
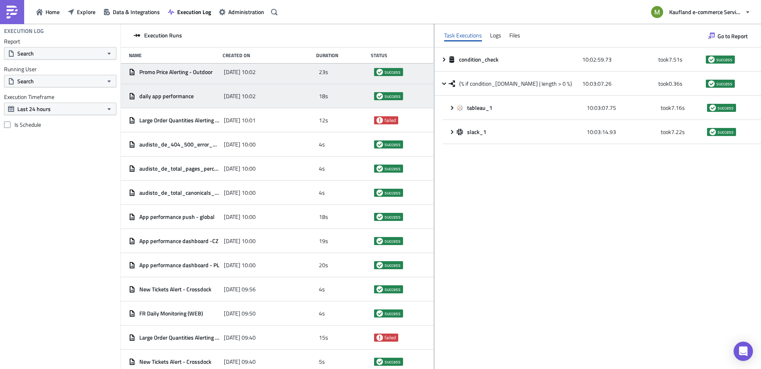
click at [208, 95] on div "daily app performance" at bounding box center [174, 96] width 91 height 7
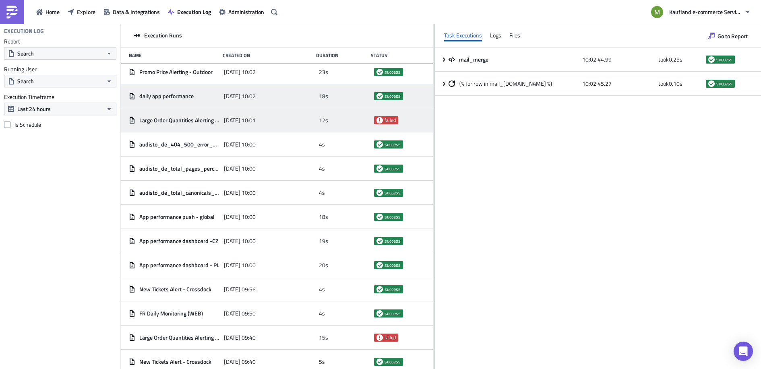
click at [233, 122] on span "[DATE] 10:01" at bounding box center [240, 120] width 32 height 7
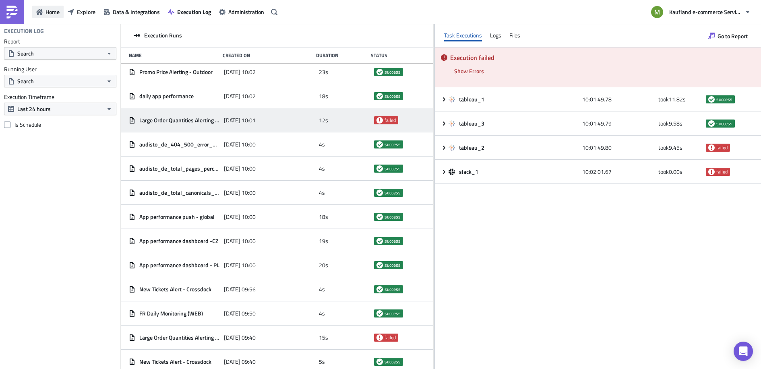
click at [52, 14] on span "Home" at bounding box center [53, 12] width 14 height 8
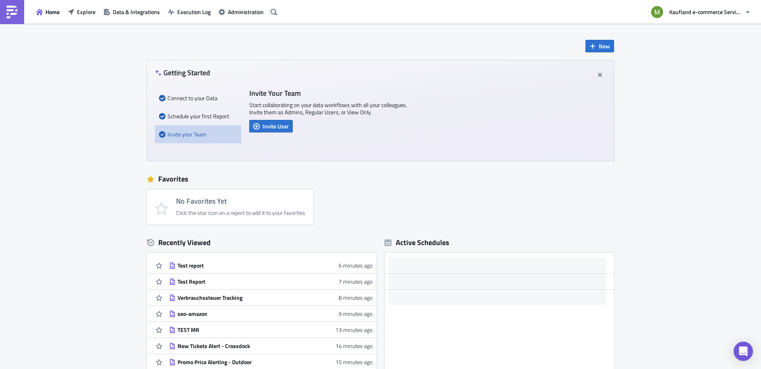
scroll to position [85, 0]
